Goal: Transaction & Acquisition: Purchase product/service

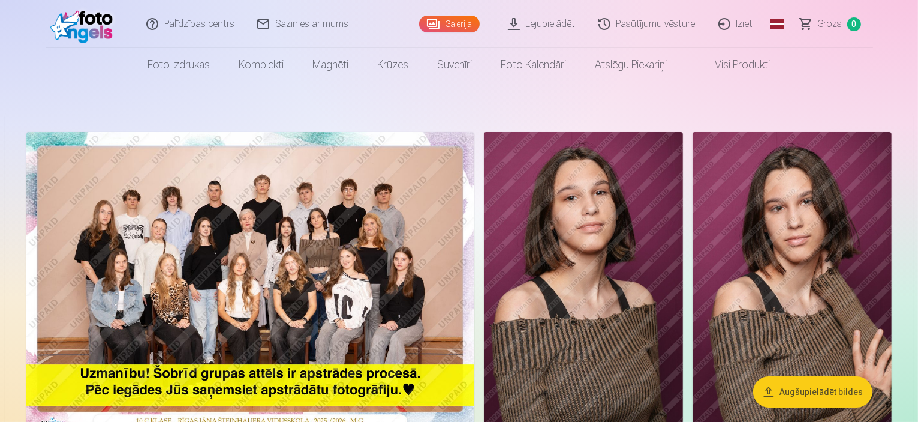
click at [297, 279] on img at bounding box center [250, 281] width 448 height 299
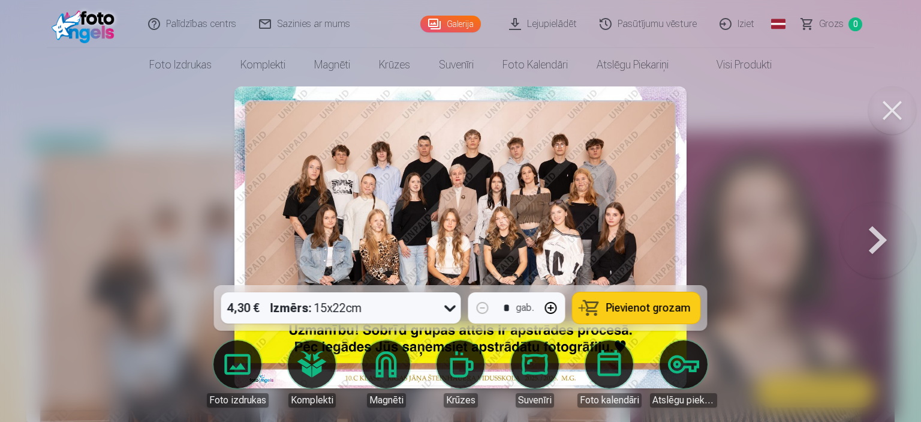
click at [337, 210] on img at bounding box center [460, 237] width 452 height 302
click at [185, 189] on div at bounding box center [460, 211] width 921 height 422
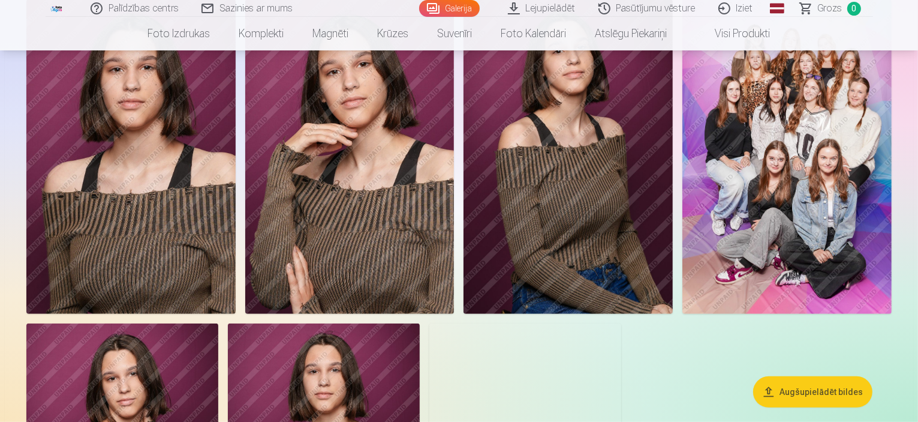
scroll to position [441, 0]
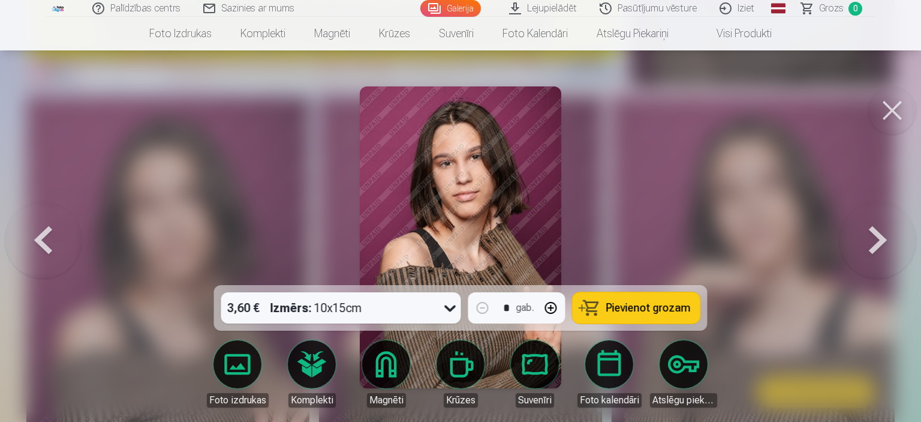
click at [875, 248] on button at bounding box center [877, 236] width 77 height 71
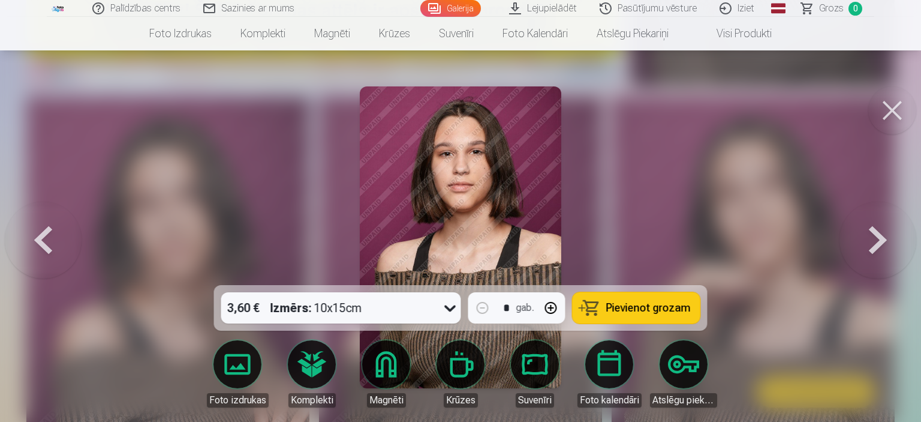
click at [875, 248] on button at bounding box center [877, 236] width 77 height 71
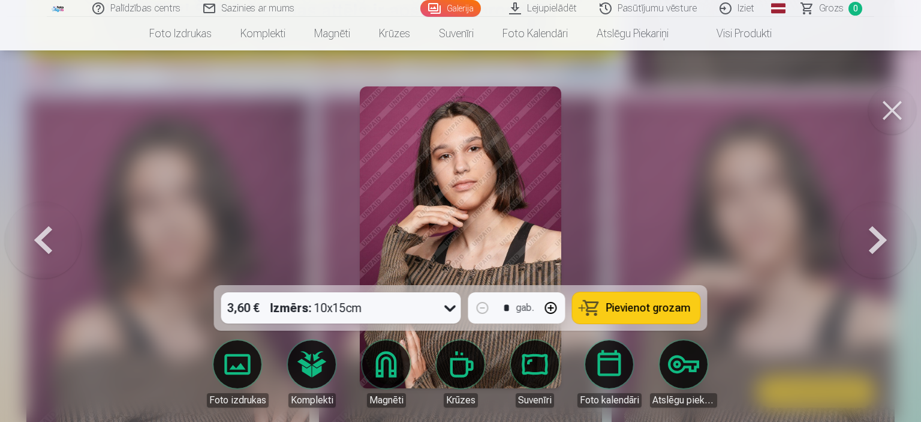
click at [875, 248] on button at bounding box center [877, 236] width 77 height 71
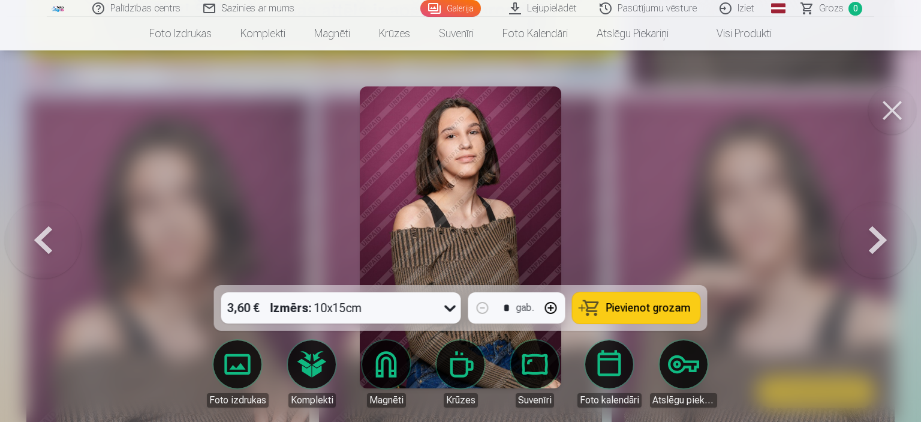
click at [875, 248] on button at bounding box center [877, 236] width 77 height 71
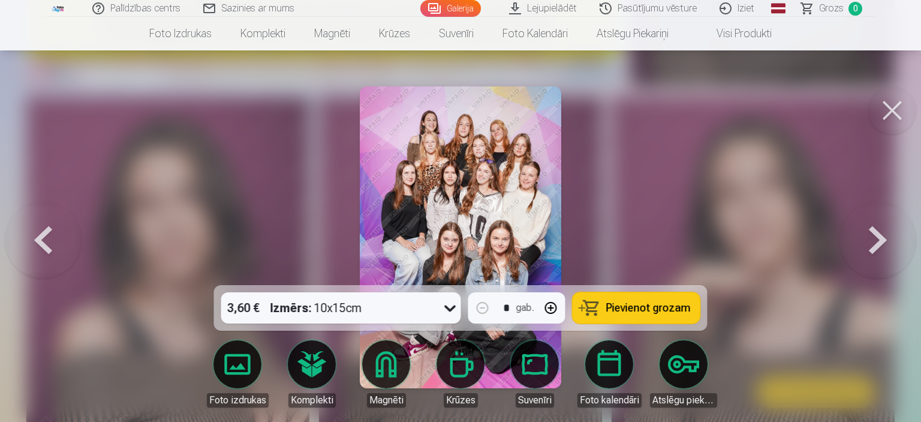
click at [875, 248] on button at bounding box center [877, 236] width 77 height 71
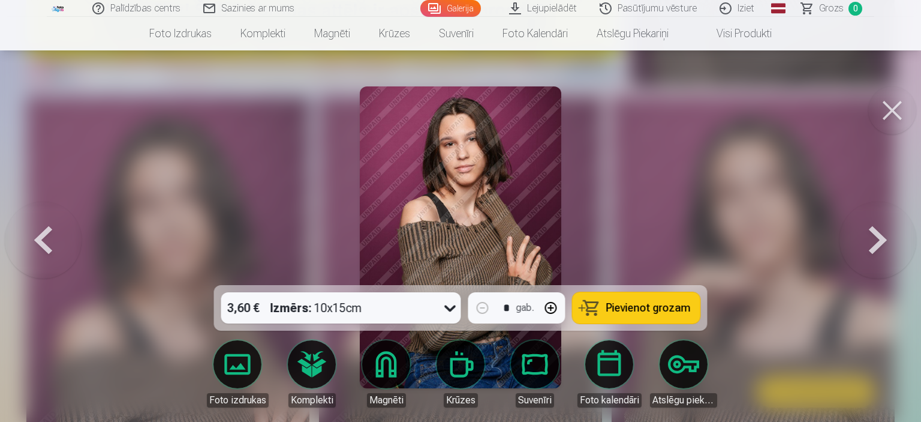
click at [875, 248] on button at bounding box center [877, 236] width 77 height 71
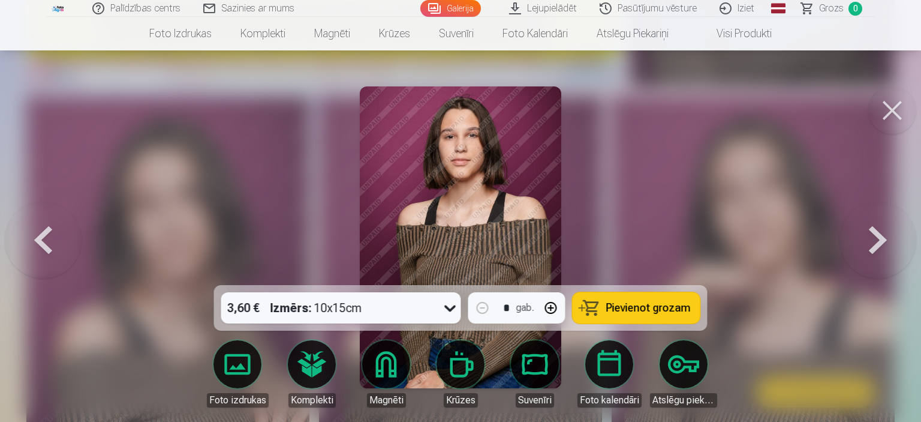
click at [875, 248] on button at bounding box center [877, 236] width 77 height 71
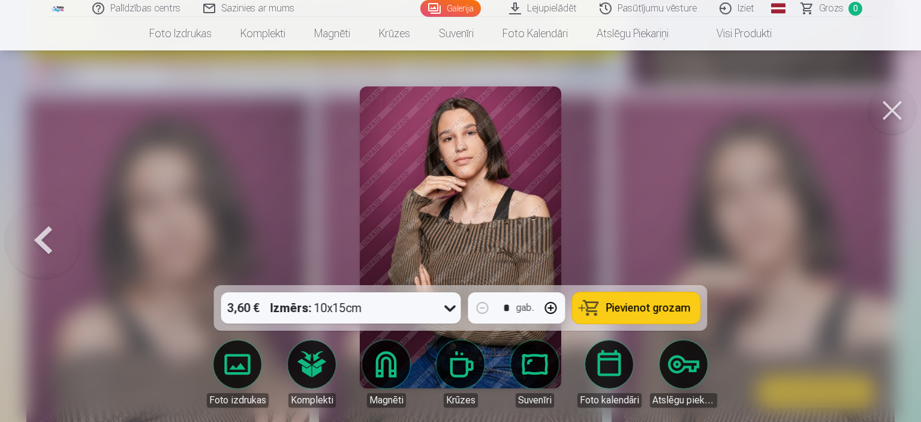
click at [875, 248] on div at bounding box center [460, 211] width 921 height 422
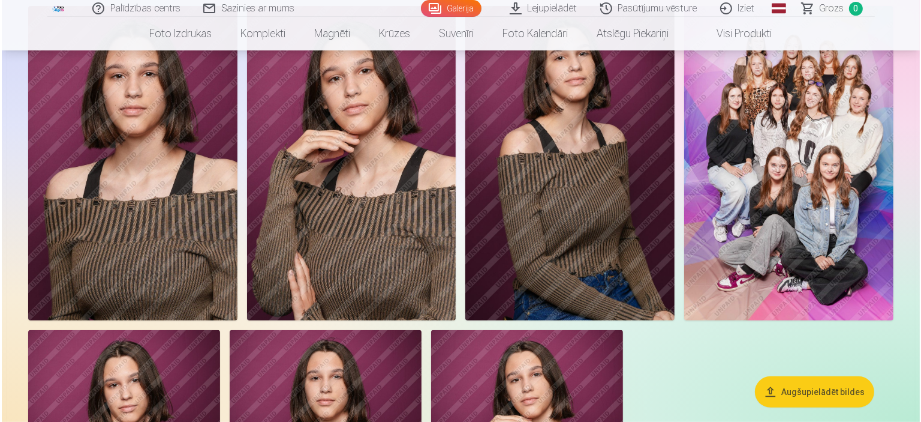
scroll to position [436, 0]
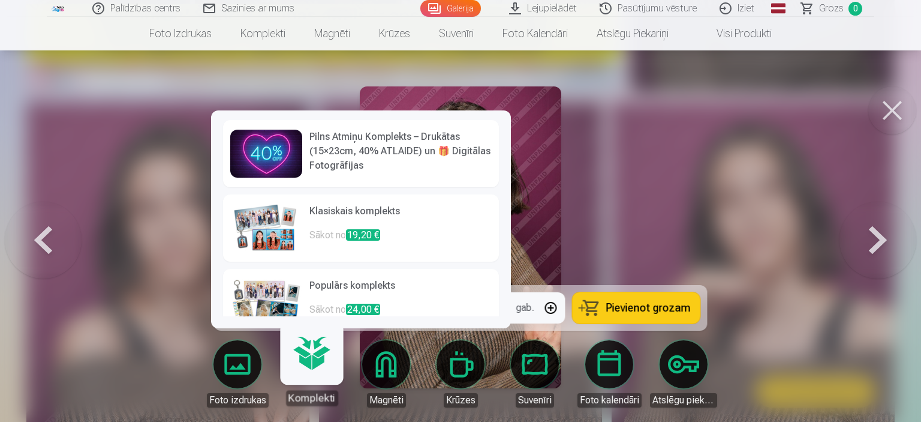
click at [275, 223] on img at bounding box center [266, 228] width 72 height 48
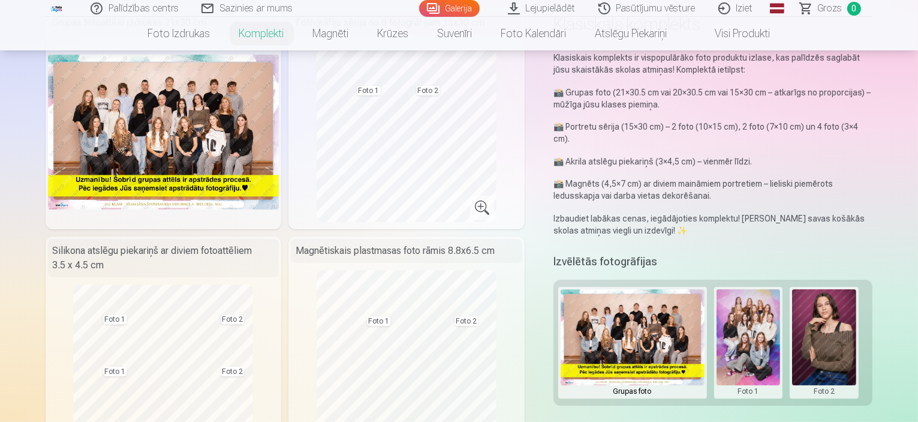
scroll to position [10, 0]
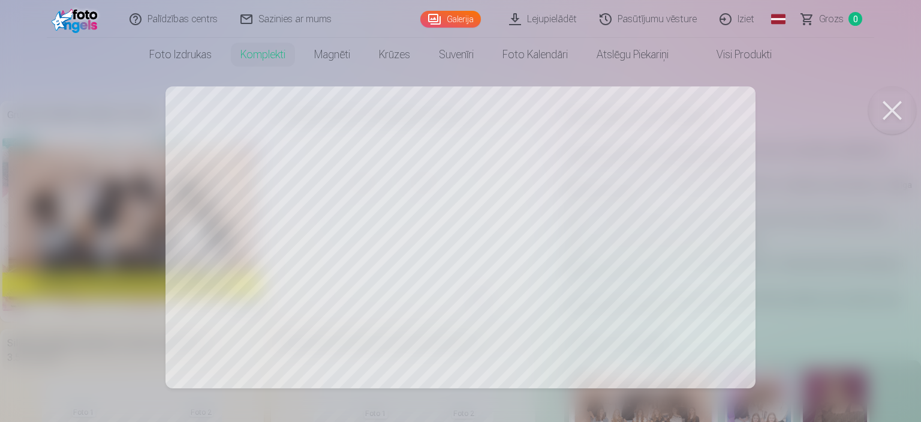
click at [884, 105] on button at bounding box center [892, 110] width 48 height 48
click at [884, 103] on button at bounding box center [892, 110] width 48 height 48
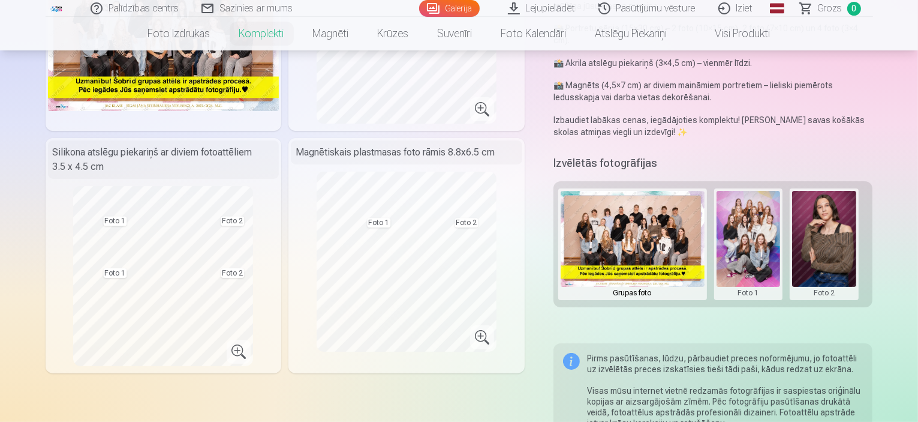
scroll to position [199, 0]
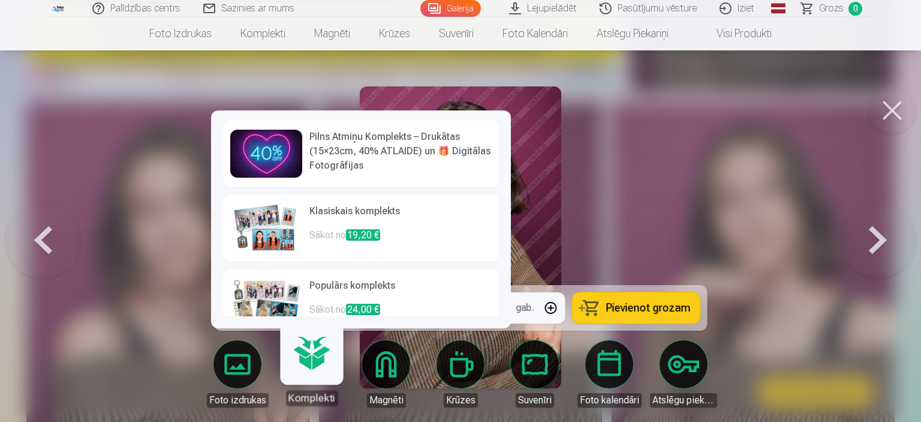
click at [320, 215] on h6 "Klasiskais komplekts" at bounding box center [400, 216] width 182 height 24
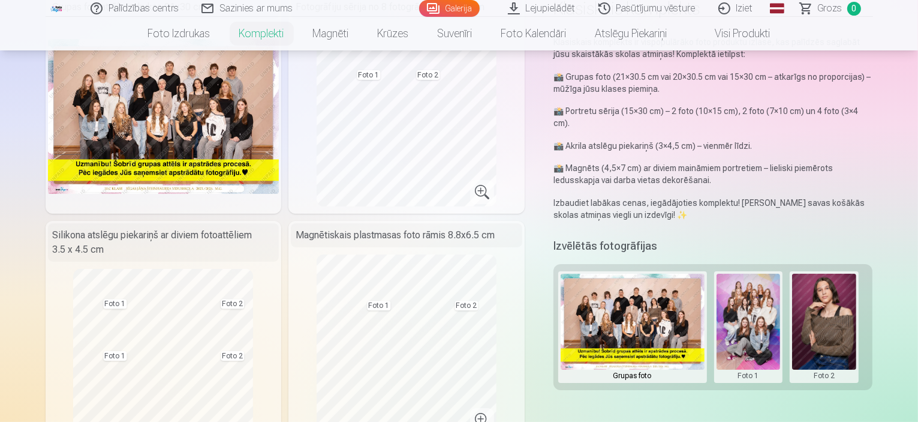
scroll to position [252, 0]
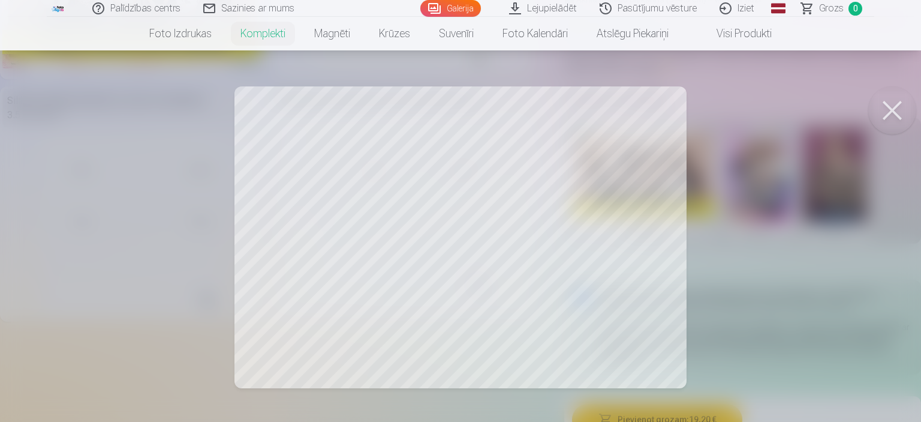
click at [877, 113] on button at bounding box center [892, 110] width 48 height 48
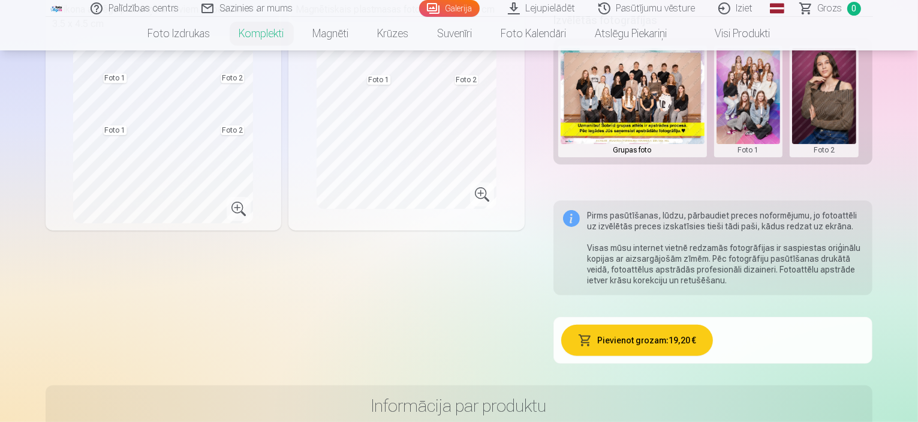
scroll to position [342, 0]
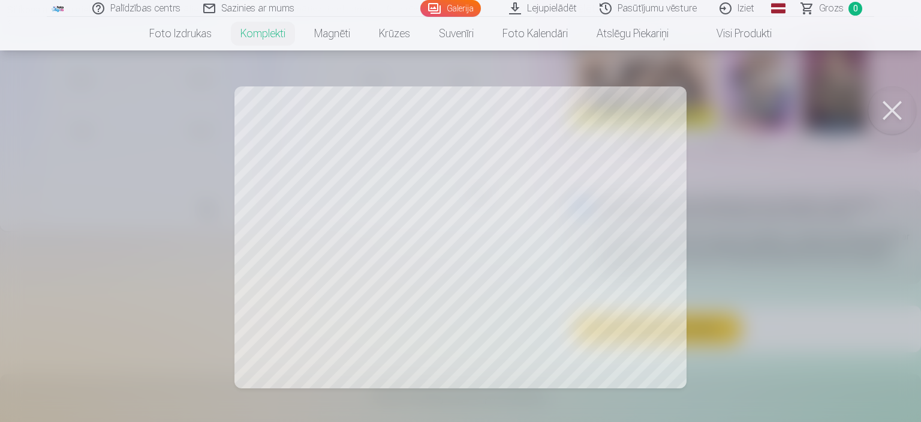
click at [513, 226] on div at bounding box center [460, 211] width 921 height 422
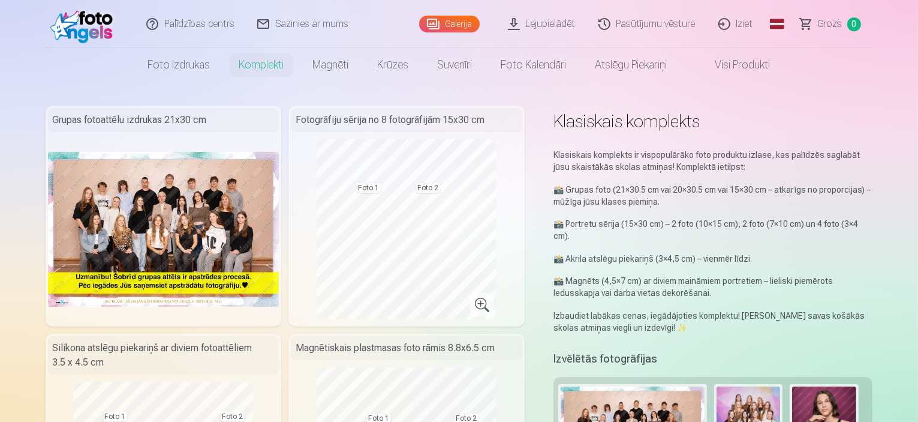
scroll to position [0, 0]
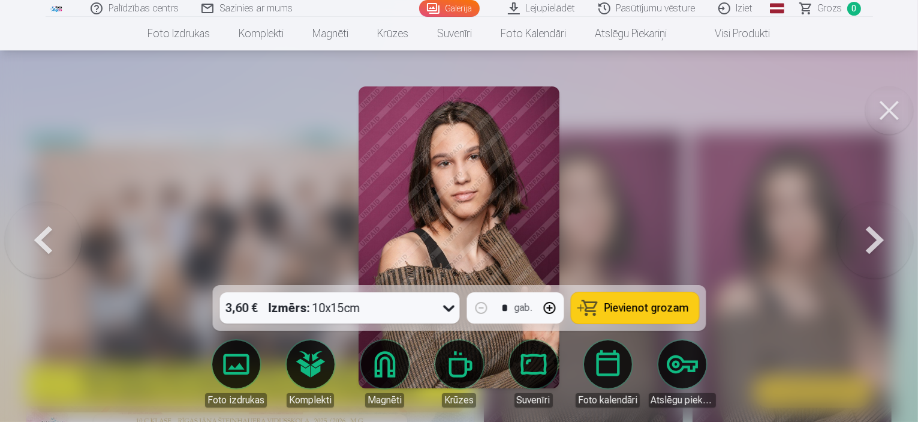
scroll to position [436, 0]
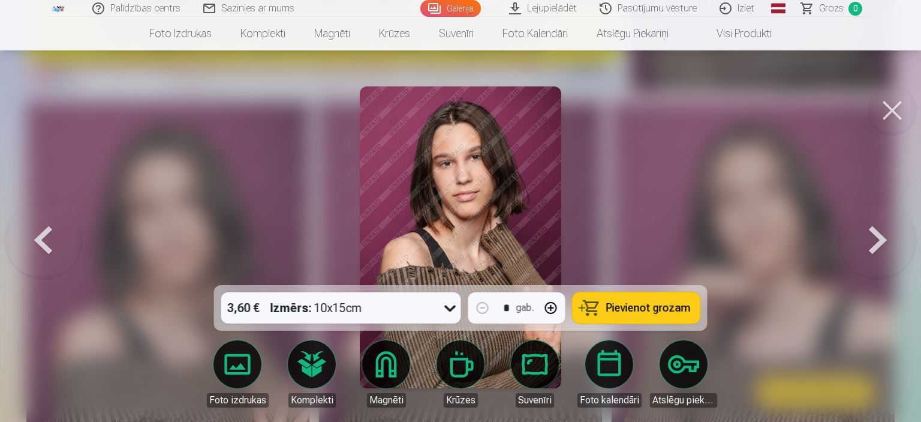
click at [877, 107] on button at bounding box center [892, 110] width 48 height 48
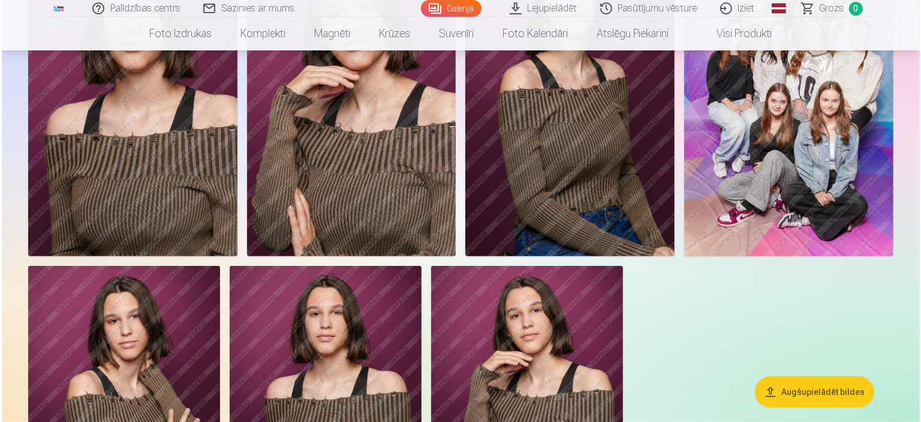
scroll to position [498, 0]
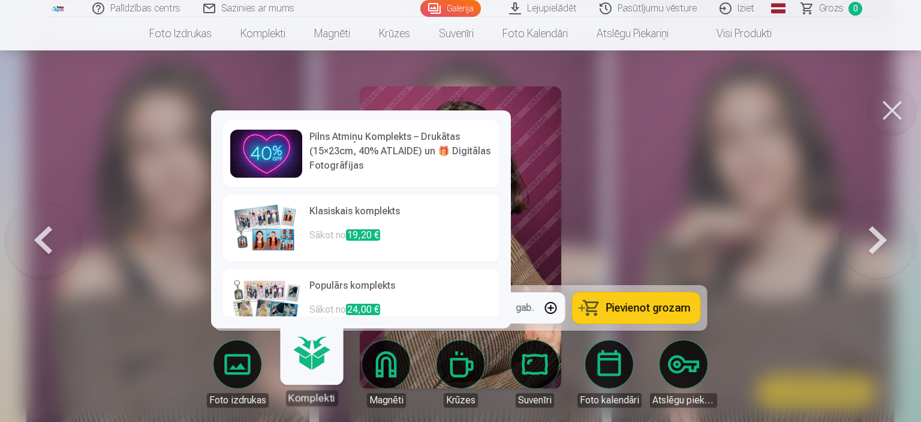
click at [316, 369] on link "Komplekti" at bounding box center [312, 369] width 74 height 74
click at [345, 230] on p "Sākot no 19,20 €" at bounding box center [400, 240] width 182 height 24
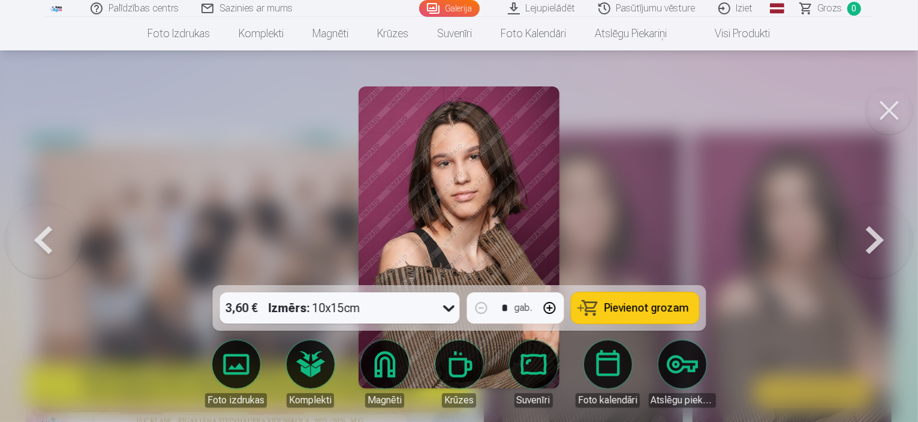
scroll to position [498, 0]
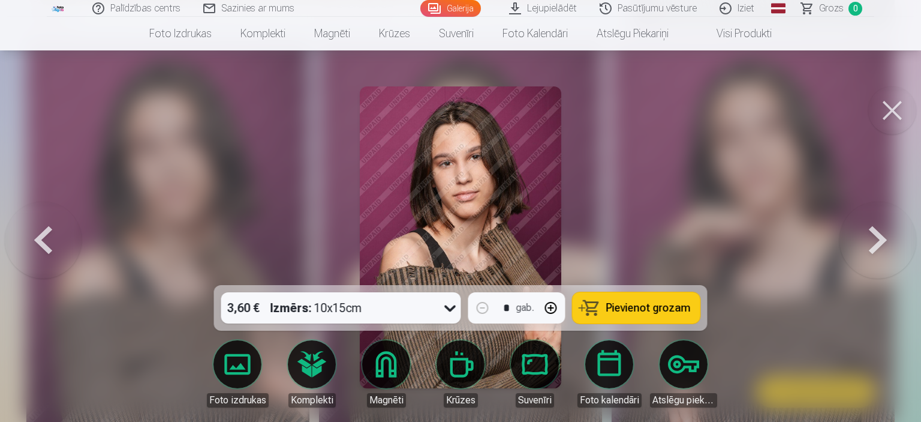
click at [433, 306] on div "3,60 € Izmērs : 10x15cm" at bounding box center [341, 307] width 240 height 31
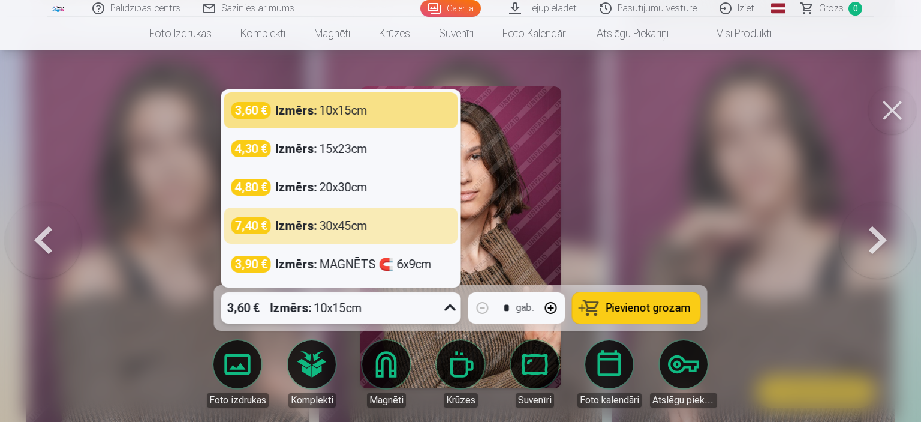
click at [678, 196] on div at bounding box center [460, 211] width 921 height 422
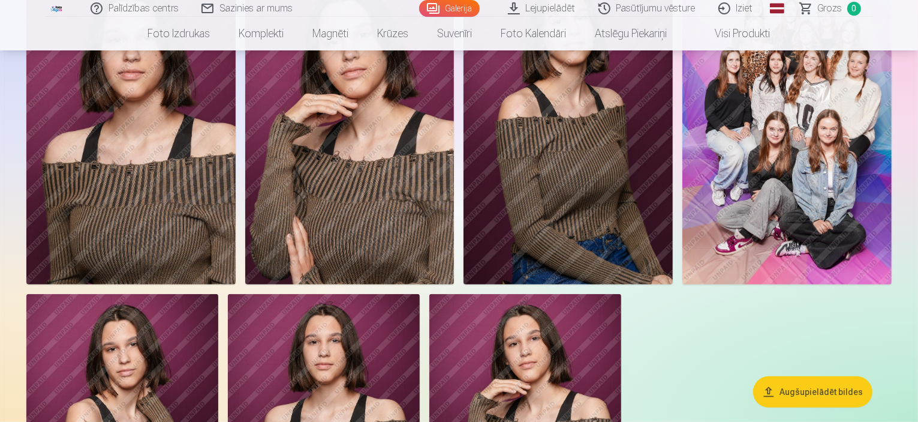
scroll to position [481, 0]
